Goal: Task Accomplishment & Management: Manage account settings

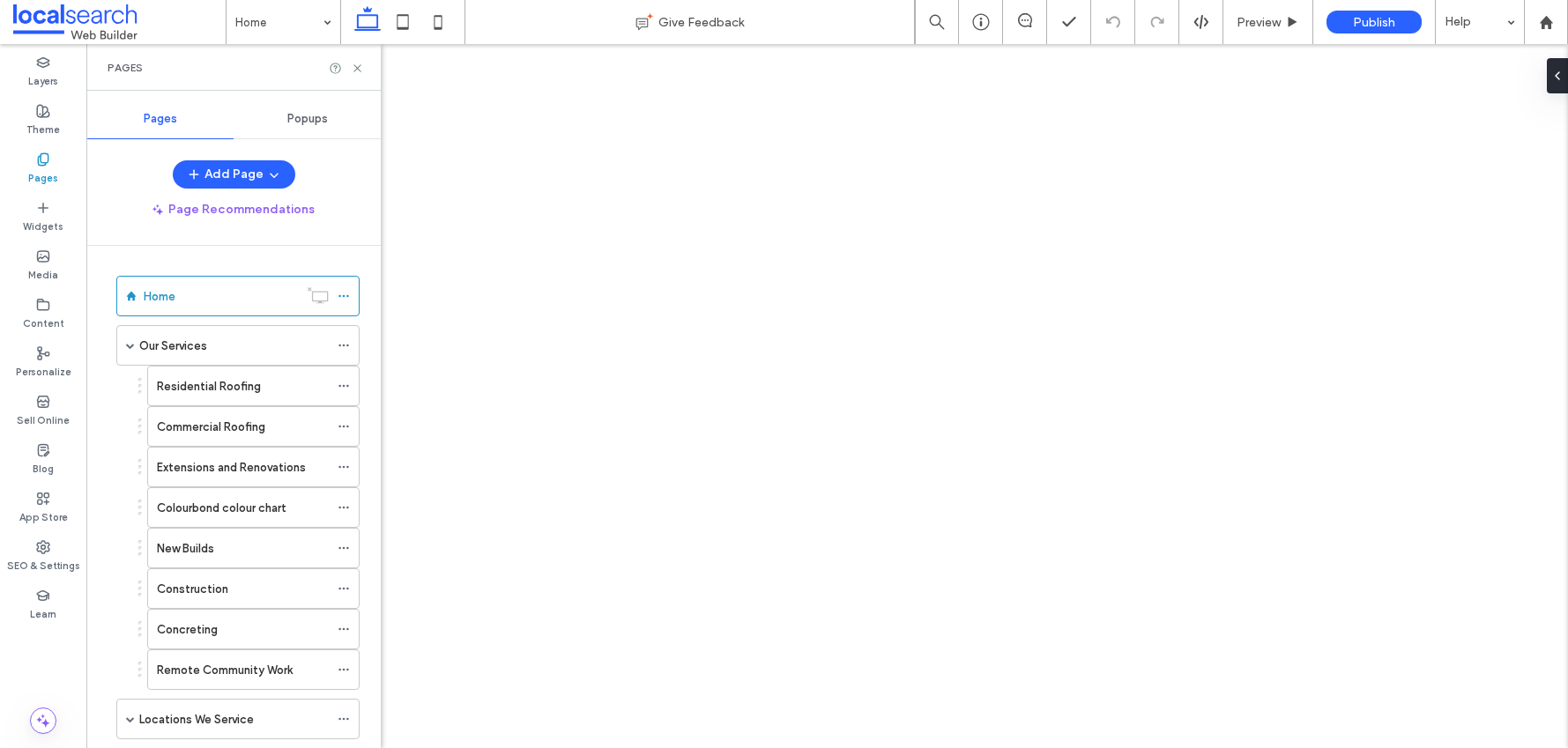
click at [130, 714] on span at bounding box center [130, 719] width 9 height 9
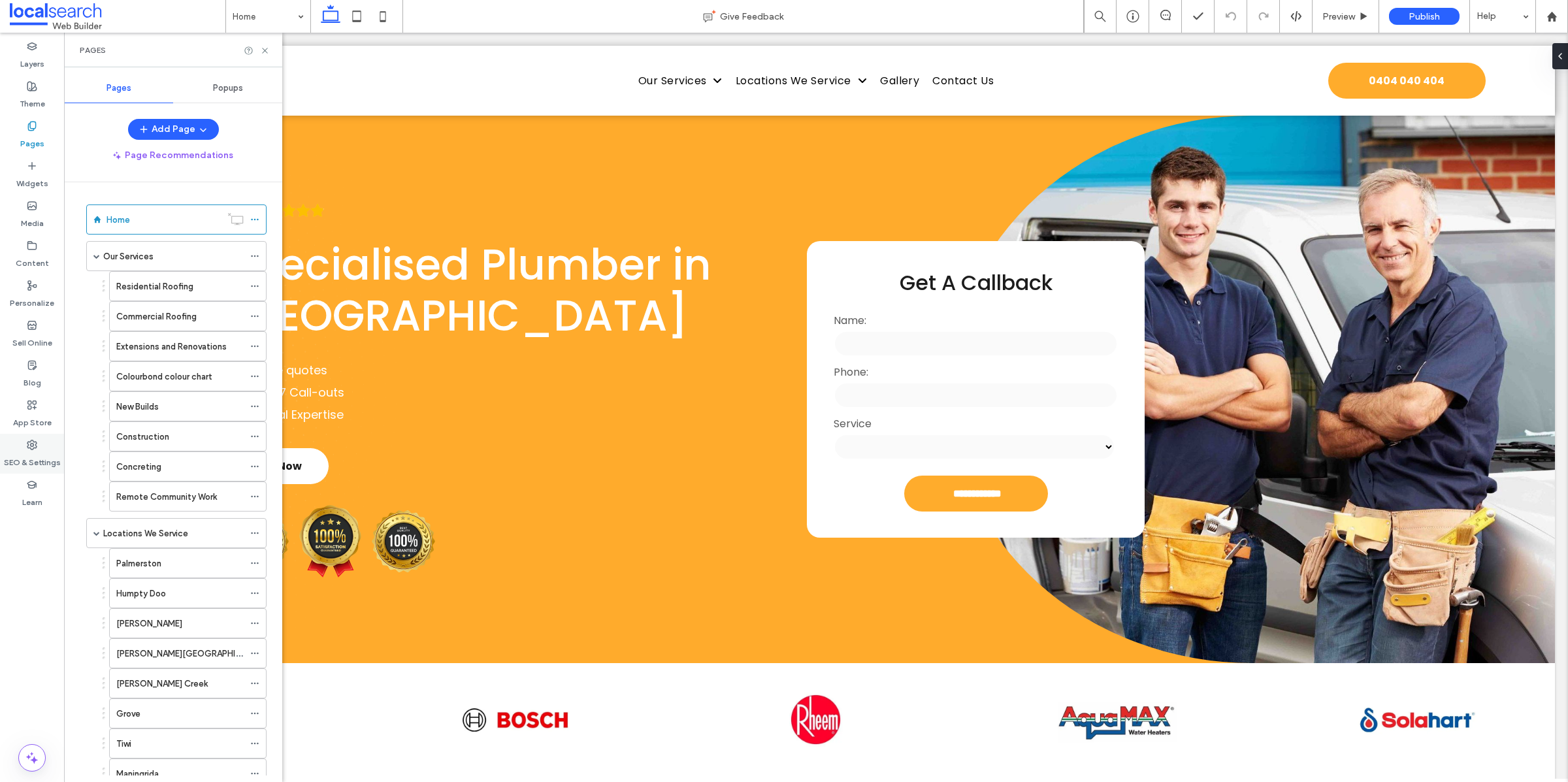
click at [34, 460] on label "SEO & Settings" at bounding box center [32, 459] width 57 height 18
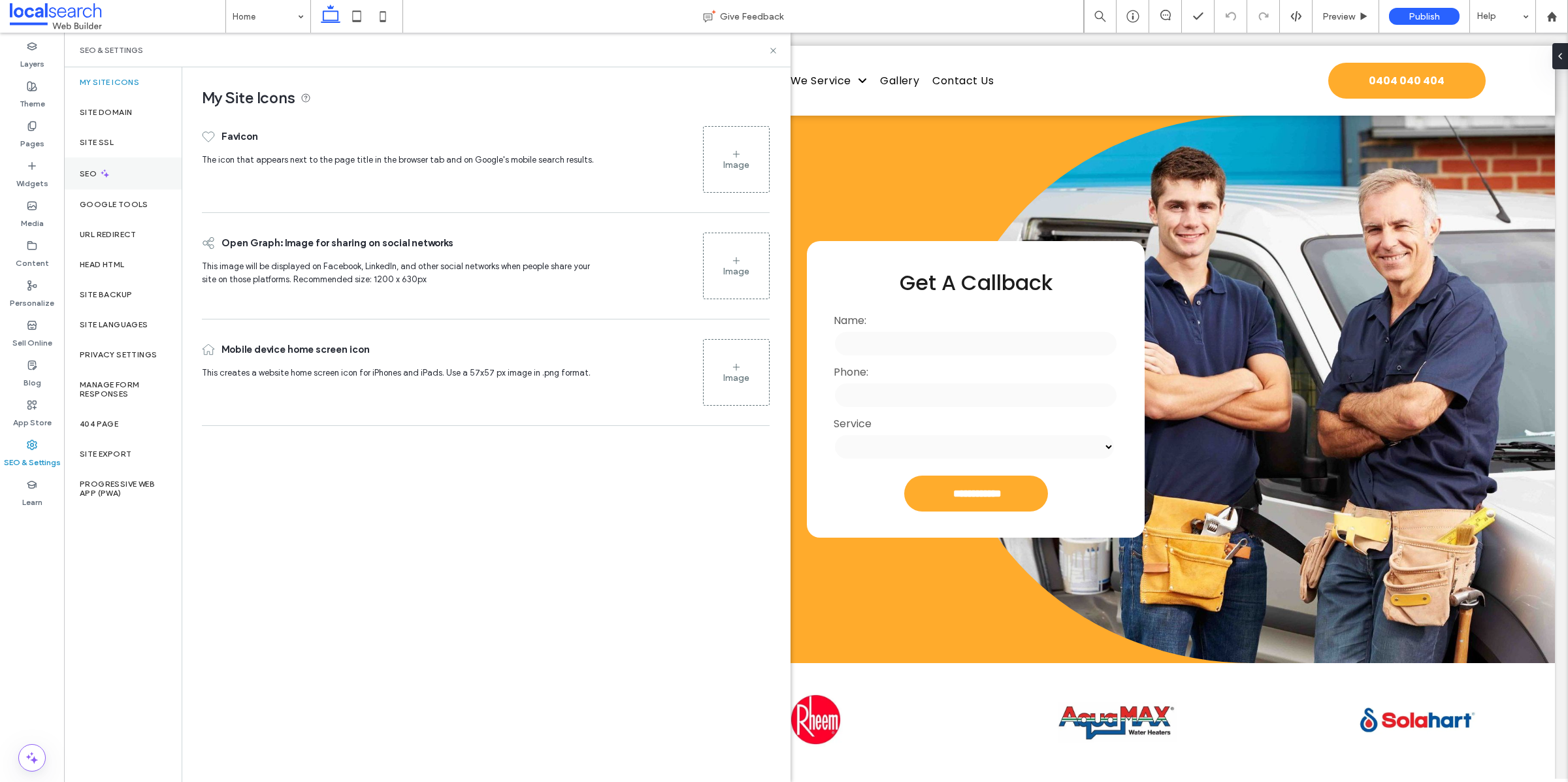
click at [109, 159] on div "SEO" at bounding box center [123, 173] width 118 height 32
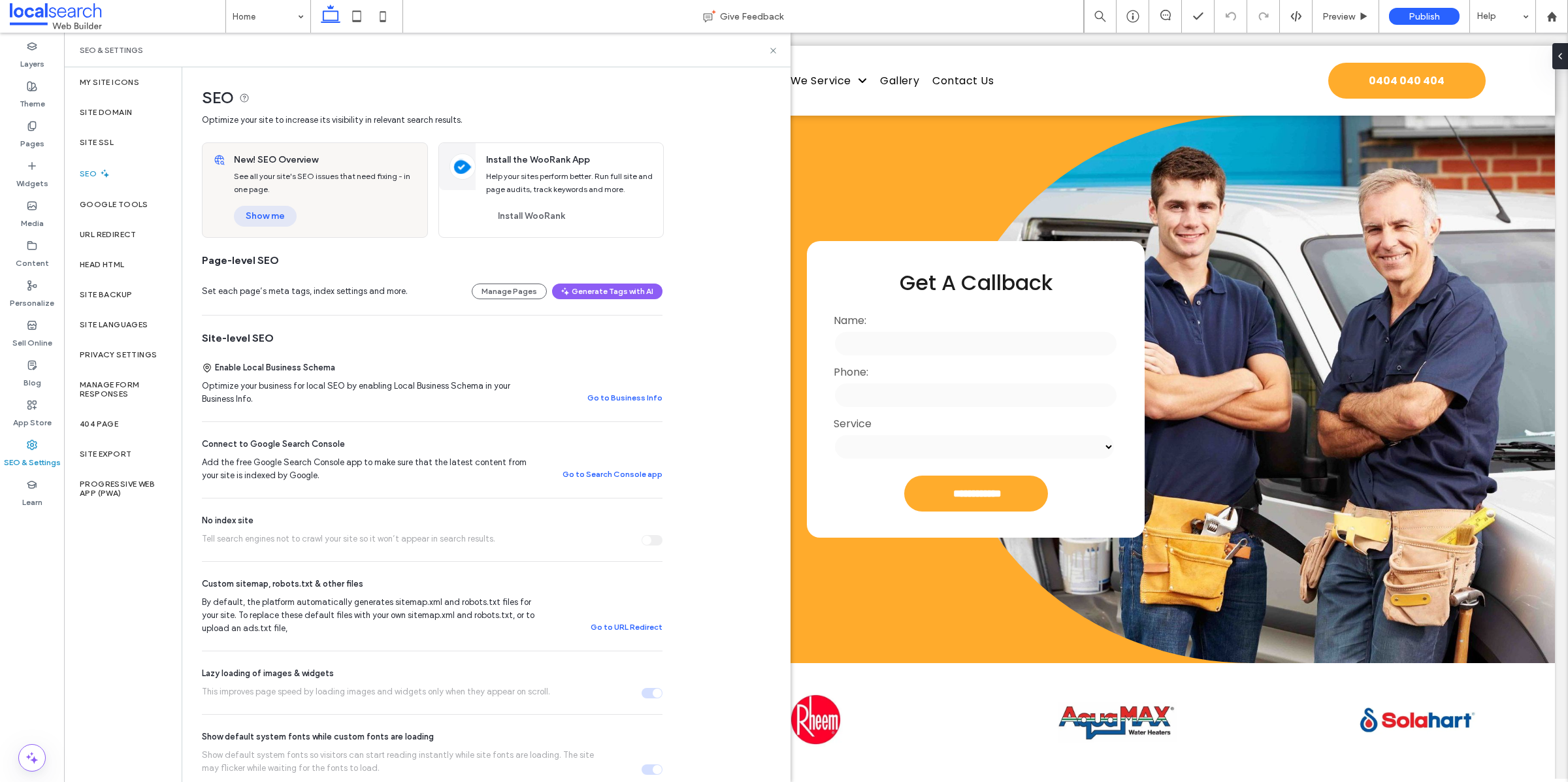
click at [279, 217] on button "Show me" at bounding box center [265, 216] width 63 height 21
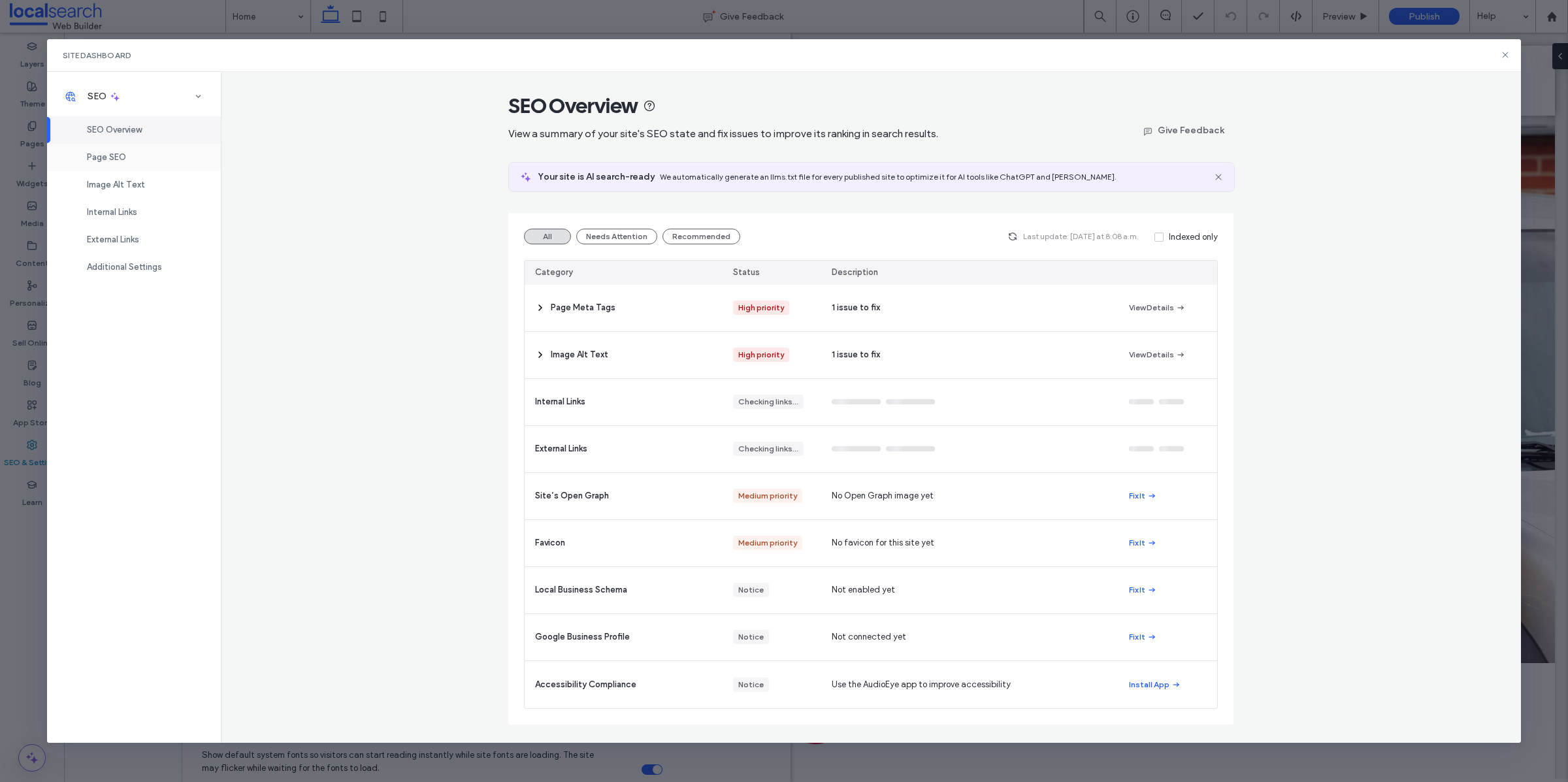
click at [155, 157] on div "Page SEO" at bounding box center [134, 157] width 174 height 28
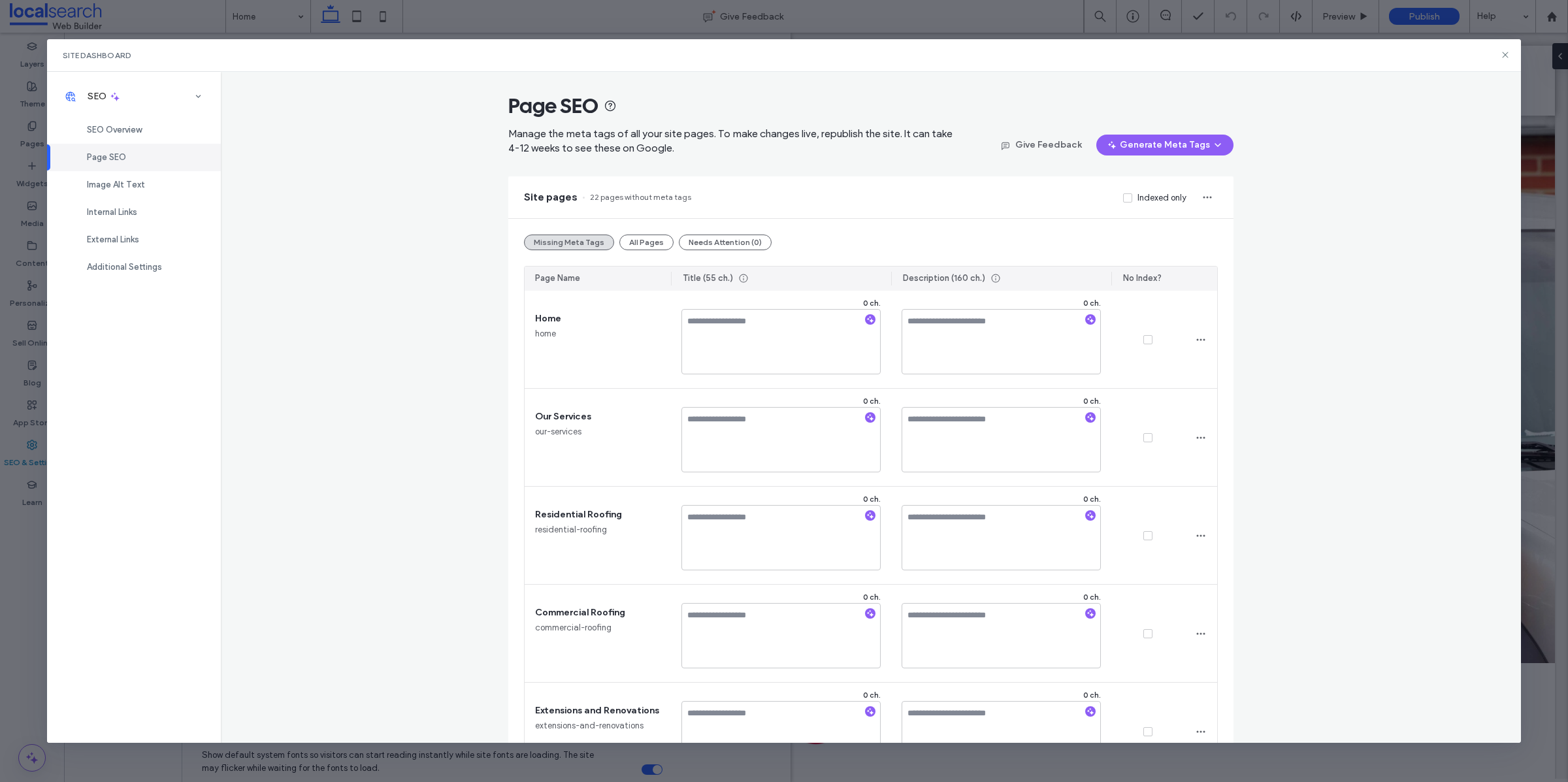
click at [654, 249] on button "All Pages" at bounding box center [646, 242] width 54 height 16
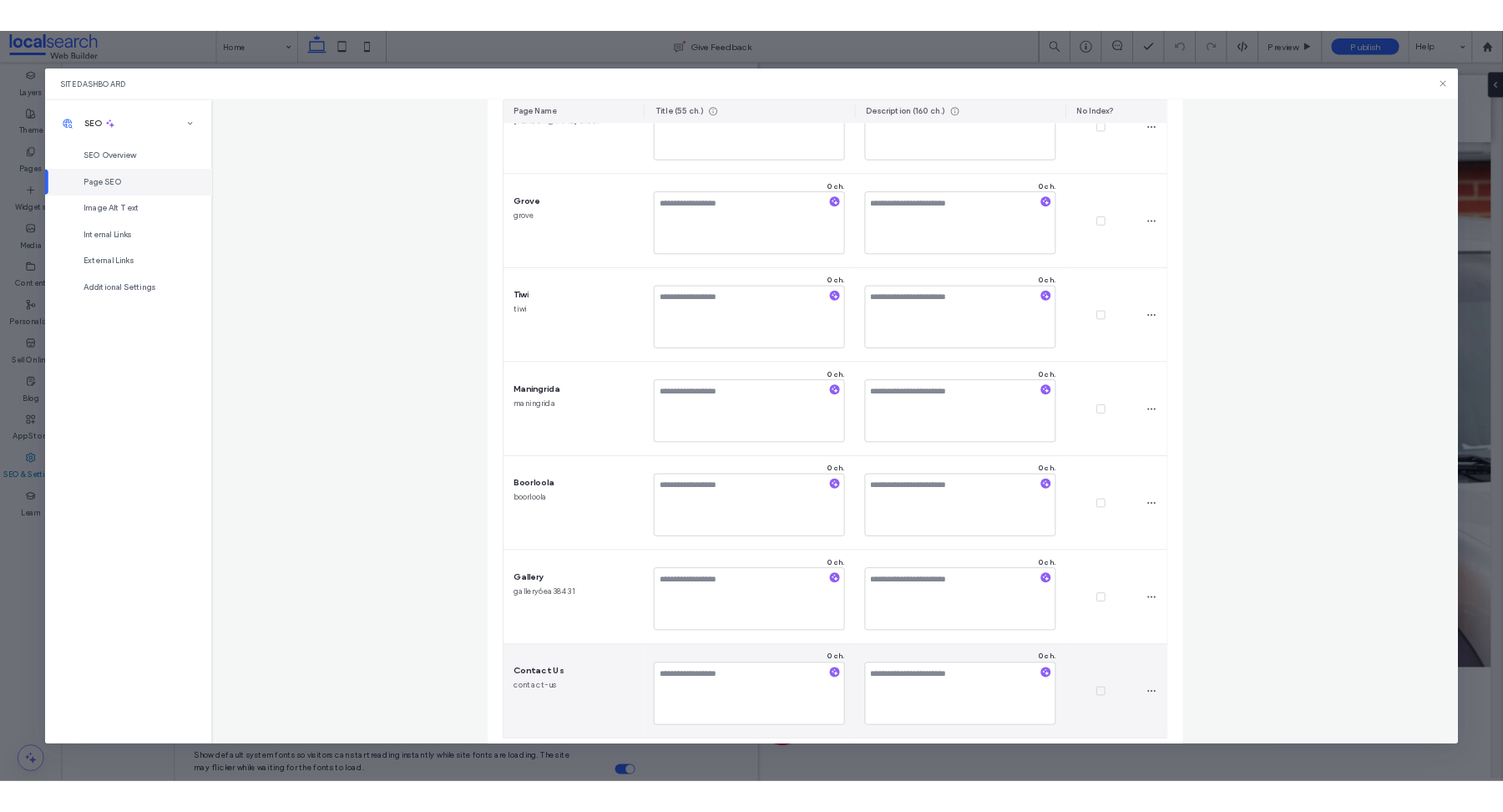
scroll to position [2198, 0]
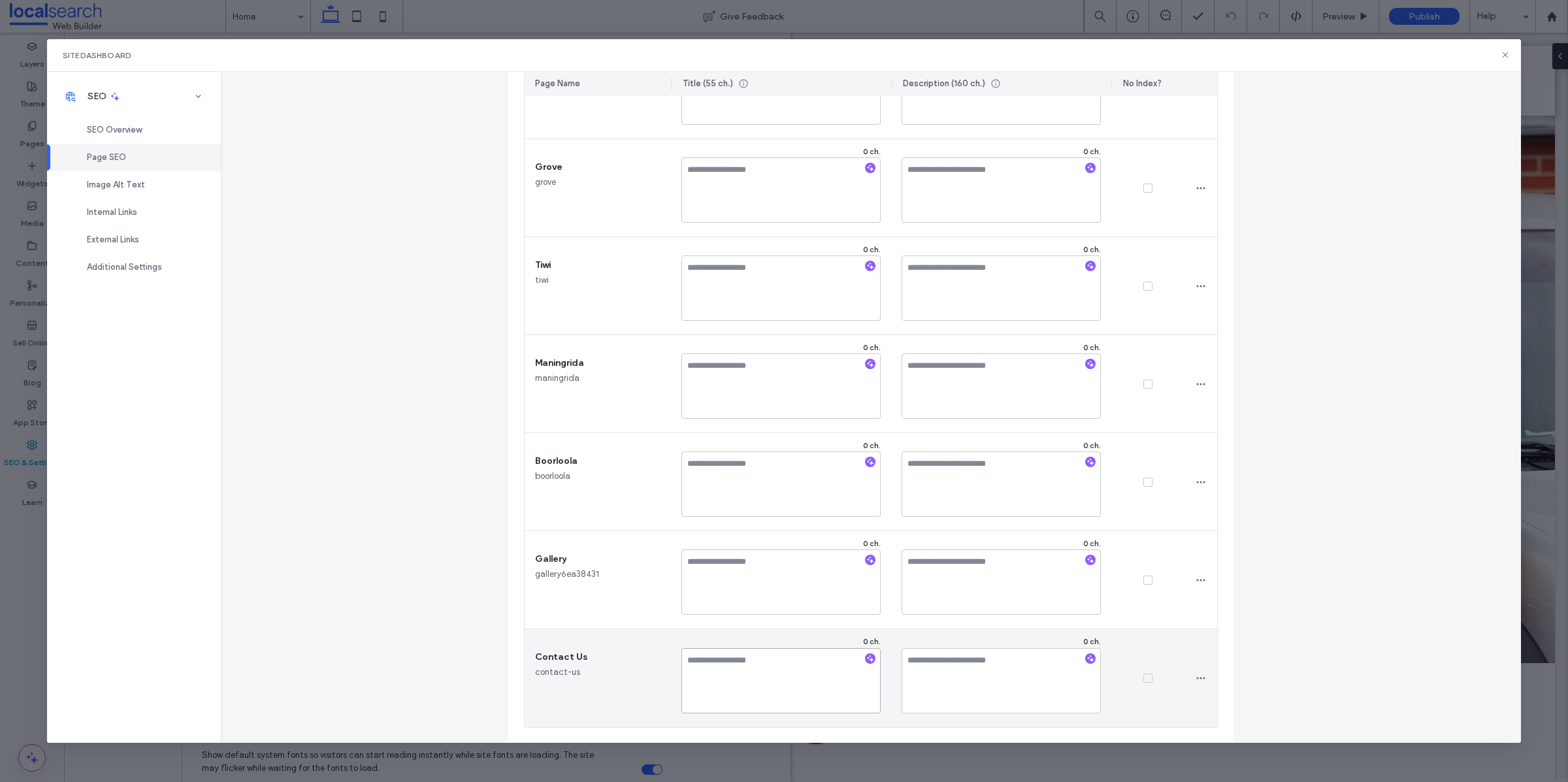
click at [770, 554] on textarea at bounding box center [781, 681] width 199 height 66
type textarea "**********"
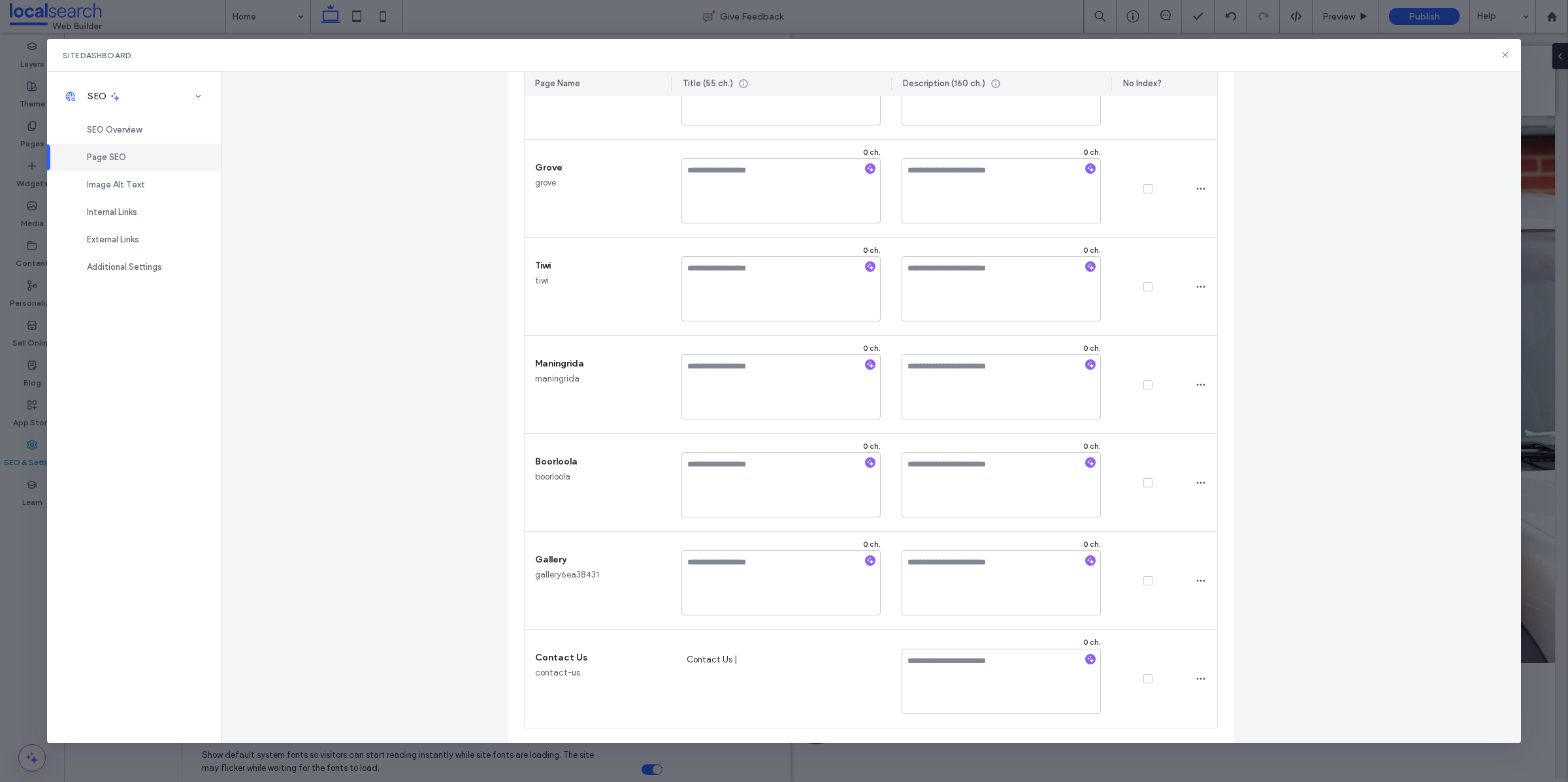
scroll to position [1719, 0]
